Goal: Information Seeking & Learning: Learn about a topic

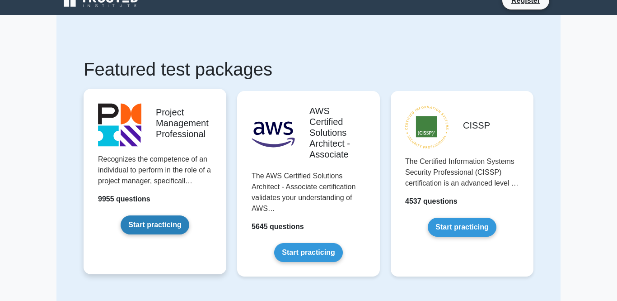
scroll to position [41, 0]
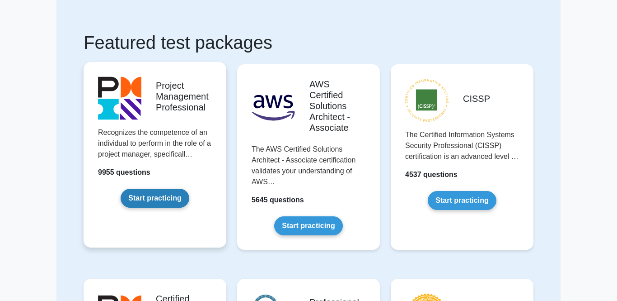
click at [150, 197] on link "Start practicing" at bounding box center [155, 197] width 68 height 19
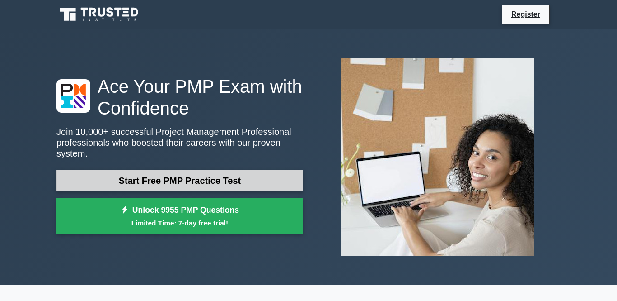
click at [167, 182] on link "Start Free PMP Practice Test" at bounding box center [179, 180] width 247 height 22
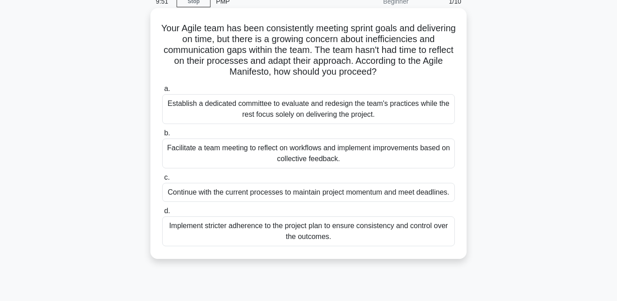
scroll to position [40, 0]
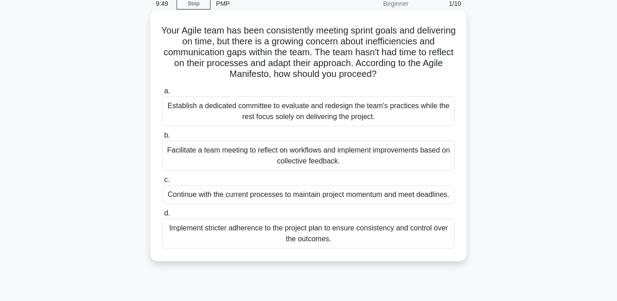
click at [191, 158] on div "Facilitate a team meeting to reflect on workflows and implement improvements ba…" at bounding box center [308, 156] width 293 height 30
click at [162, 138] on input "b. Facilitate a team meeting to reflect on workflows and implement improvements…" at bounding box center [162, 135] width 0 height 6
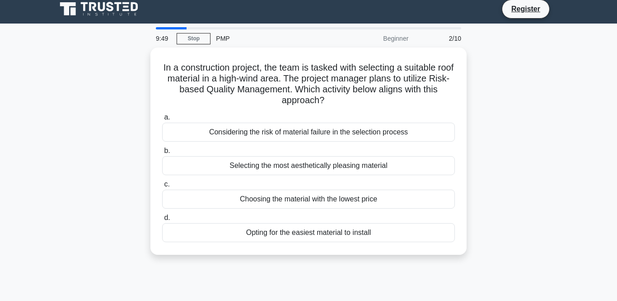
scroll to position [0, 0]
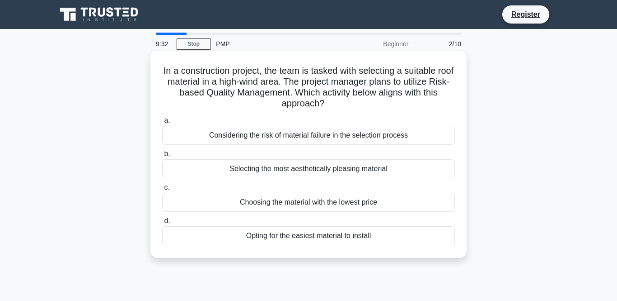
click at [218, 134] on div "Considering the risk of material failure in the selection process" at bounding box center [308, 135] width 293 height 19
click at [162, 123] on input "a. Considering the risk of material failure in the selection process" at bounding box center [162, 121] width 0 height 6
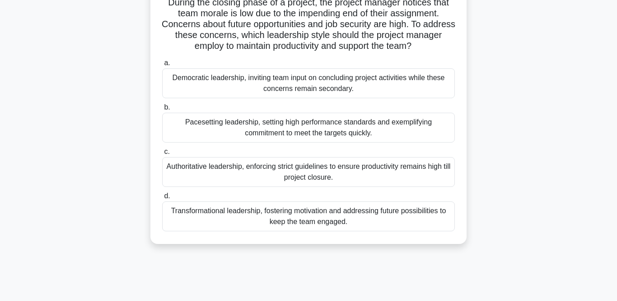
scroll to position [72, 0]
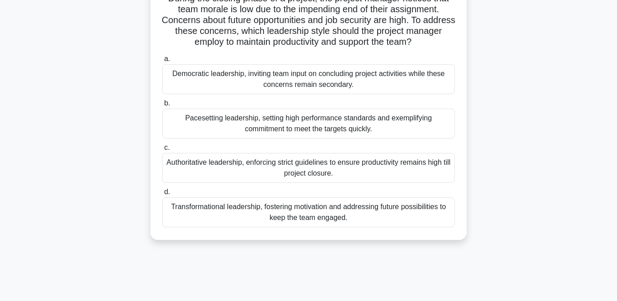
click at [232, 213] on div "Transformational leadership, fostering motivation and addressing future possibi…" at bounding box center [308, 212] width 293 height 30
click at [162, 195] on input "d. Transformational leadership, fostering motivation and addressing future poss…" at bounding box center [162, 192] width 0 height 6
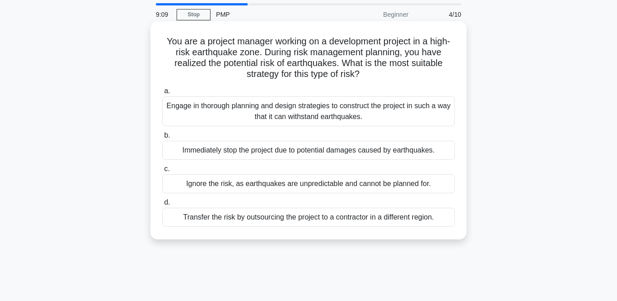
scroll to position [0, 0]
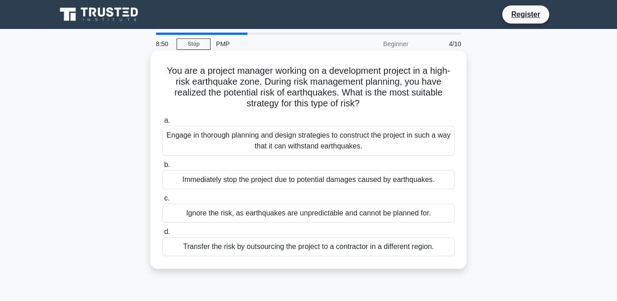
click at [202, 141] on div "Engage in thorough planning and design strategies to construct the project in s…" at bounding box center [308, 141] width 293 height 30
click at [162, 123] on input "a. Engage in thorough planning and design strategies to construct the project i…" at bounding box center [162, 121] width 0 height 6
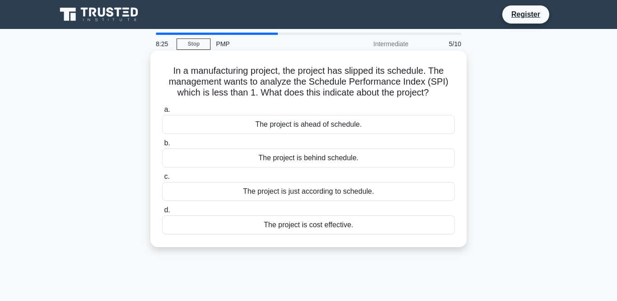
click at [274, 118] on div "The project is ahead of schedule." at bounding box center [308, 124] width 293 height 19
click at [162, 113] on input "a. The project is ahead of schedule." at bounding box center [162, 110] width 0 height 6
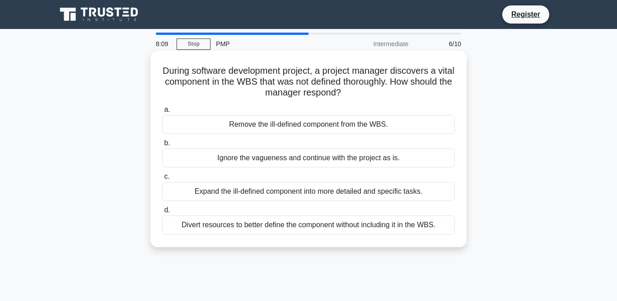
click at [216, 193] on div "Expand the ill-defined component into more detailed and specific tasks." at bounding box center [308, 191] width 293 height 19
click at [162, 179] on input "c. Expand the ill-defined component into more detailed and specific tasks." at bounding box center [162, 177] width 0 height 6
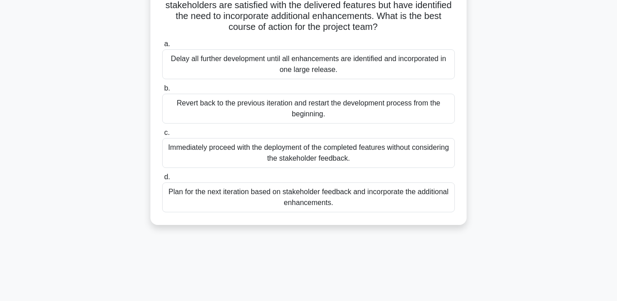
scroll to position [127, 0]
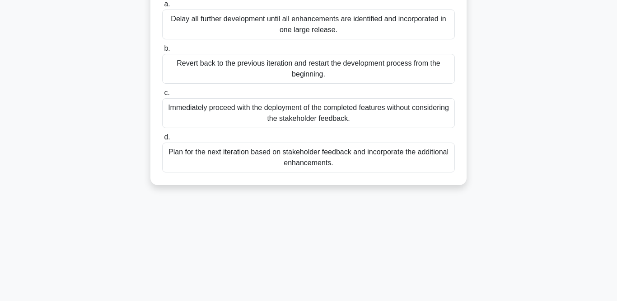
click at [243, 159] on div "Plan for the next iteration based on stakeholder feedback and incorporate the a…" at bounding box center [308, 157] width 293 height 30
click at [162, 140] on input "d. Plan for the next iteration based on stakeholder feedback and incorporate th…" at bounding box center [162, 137] width 0 height 6
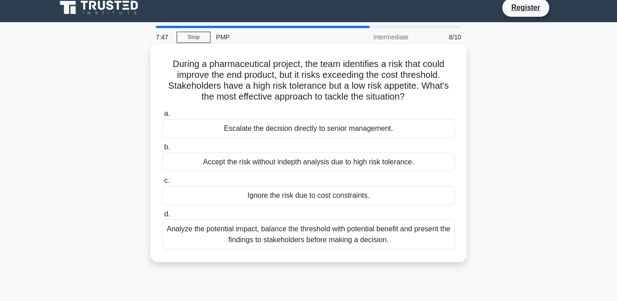
scroll to position [0, 0]
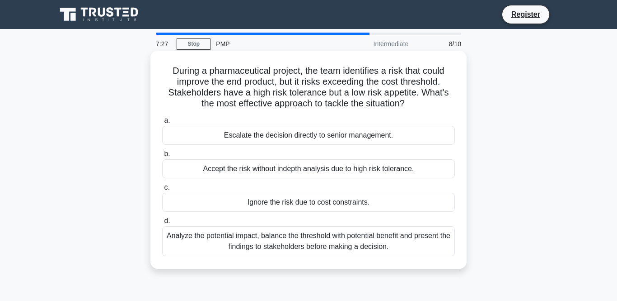
click at [240, 243] on div "Analyze the potential impact, balance the threshold with potential benefit and …" at bounding box center [308, 241] width 293 height 30
click at [162, 224] on input "d. Analyze the potential impact, balance the threshold with potential benefit a…" at bounding box center [162, 221] width 0 height 6
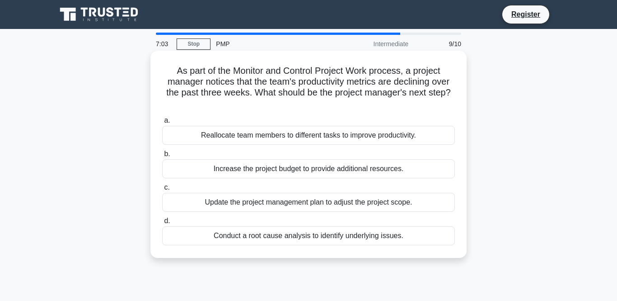
click at [237, 242] on div "Conduct a root cause analysis to identify underlying issues." at bounding box center [308, 235] width 293 height 19
click at [162, 224] on input "d. Conduct a root cause analysis to identify underlying issues." at bounding box center [162, 221] width 0 height 6
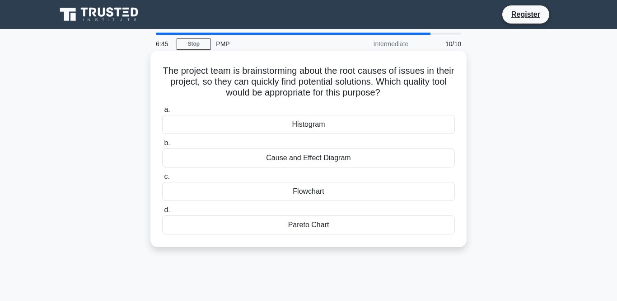
click at [299, 190] on div "Flowchart" at bounding box center [308, 191] width 293 height 19
click at [162, 179] on input "c. Flowchart" at bounding box center [162, 177] width 0 height 6
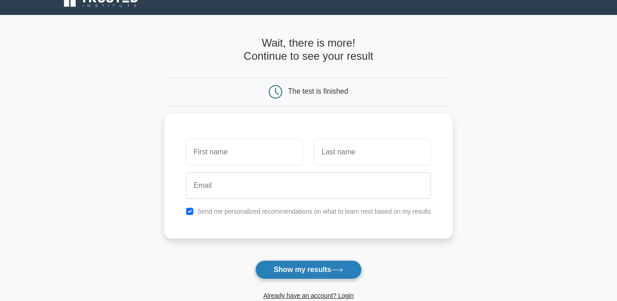
scroll to position [27, 0]
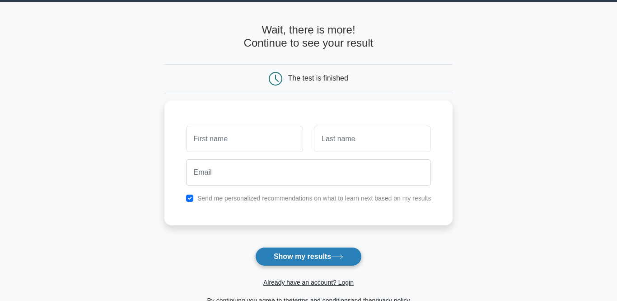
click at [298, 252] on button "Show my results" at bounding box center [308, 256] width 107 height 19
click at [312, 82] on div "The test is finished" at bounding box center [308, 79] width 193 height 14
